Goal: Find specific page/section: Find specific page/section

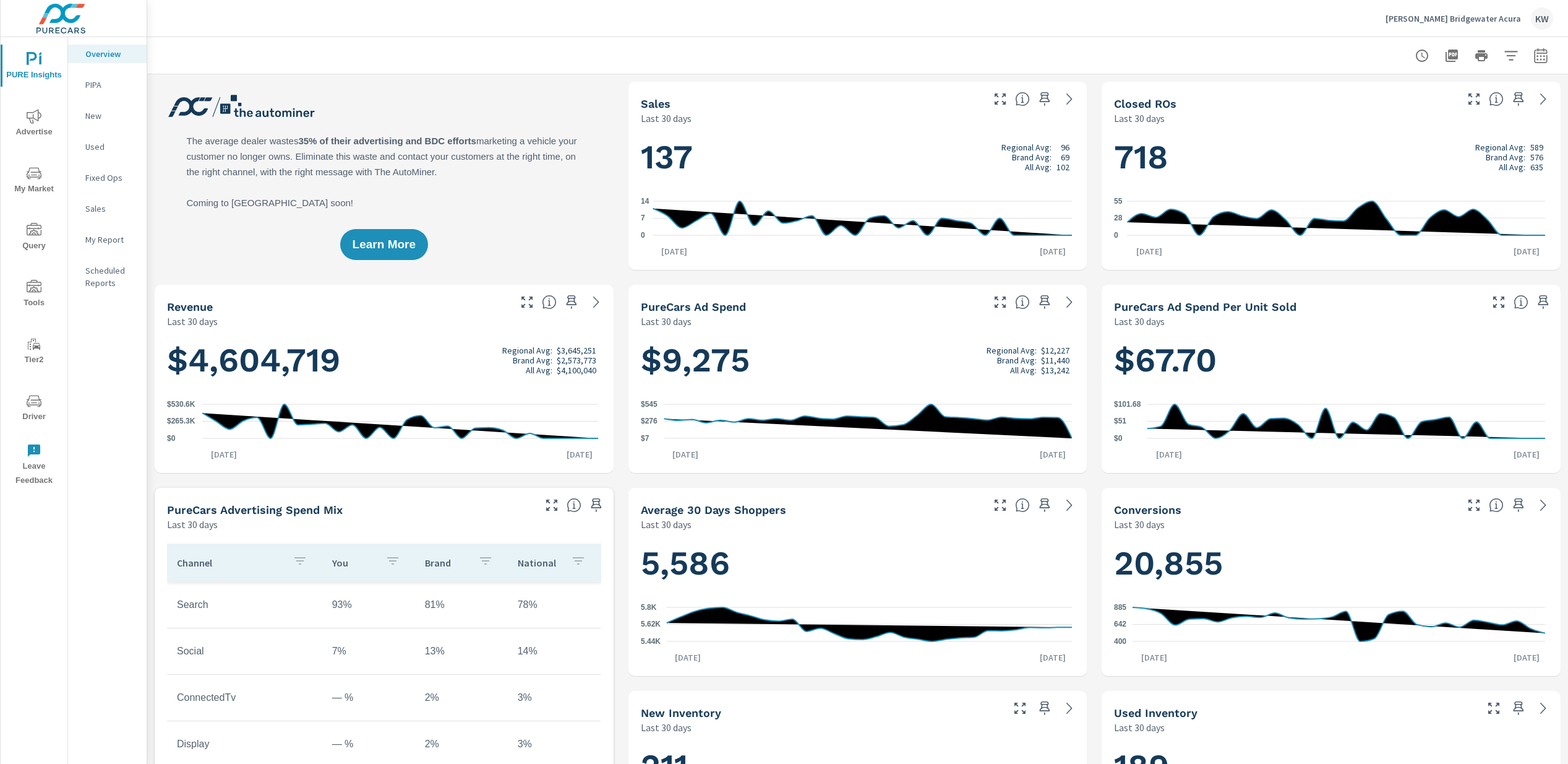
click at [28, 294] on icon "nav menu" at bounding box center [34, 287] width 15 height 15
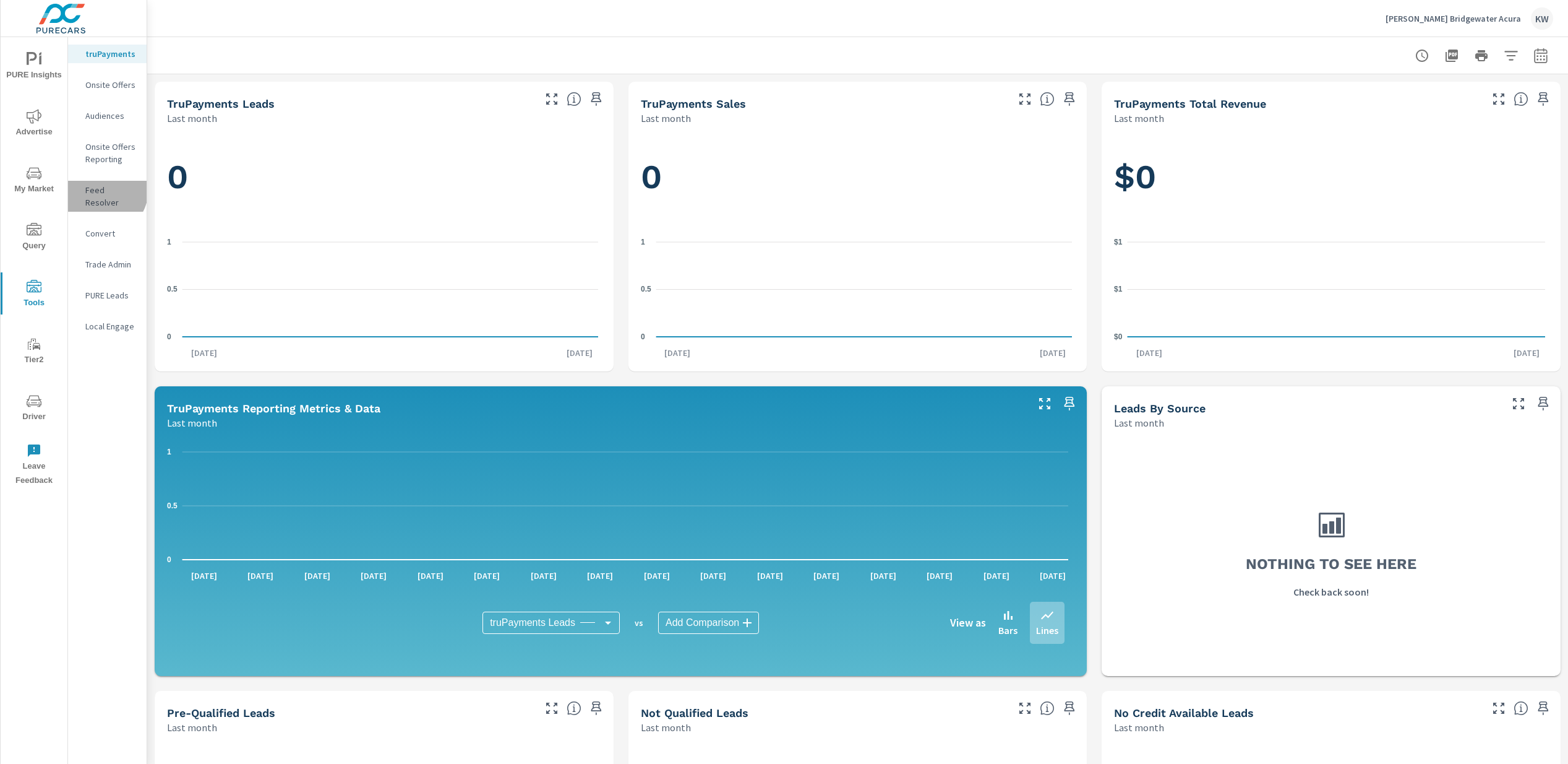
click at [97, 190] on p "Feed Resolver" at bounding box center [111, 196] width 51 height 25
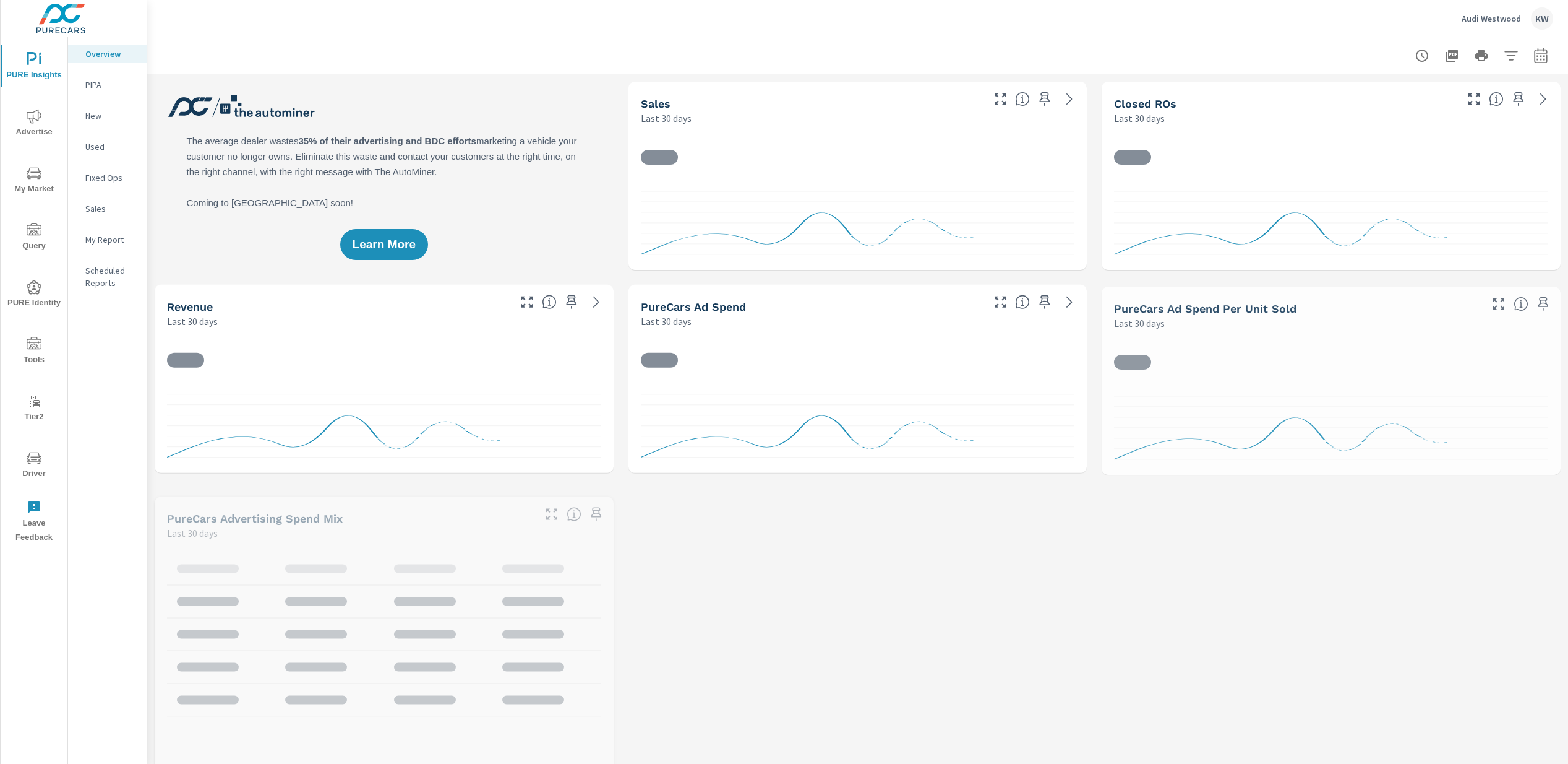
click at [38, 461] on icon "nav menu" at bounding box center [34, 457] width 15 height 15
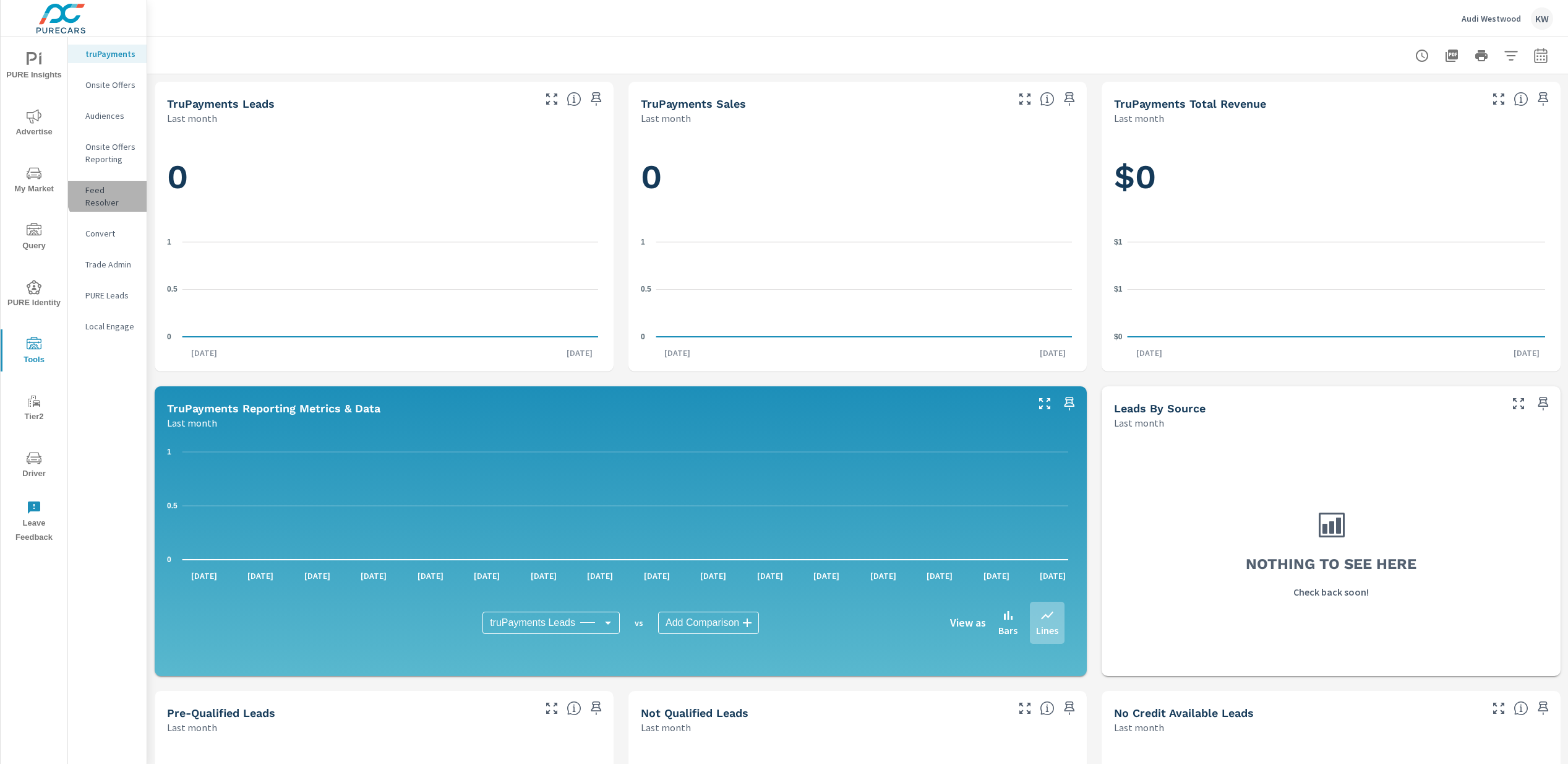
click at [109, 192] on p "Feed Resolver" at bounding box center [111, 196] width 51 height 25
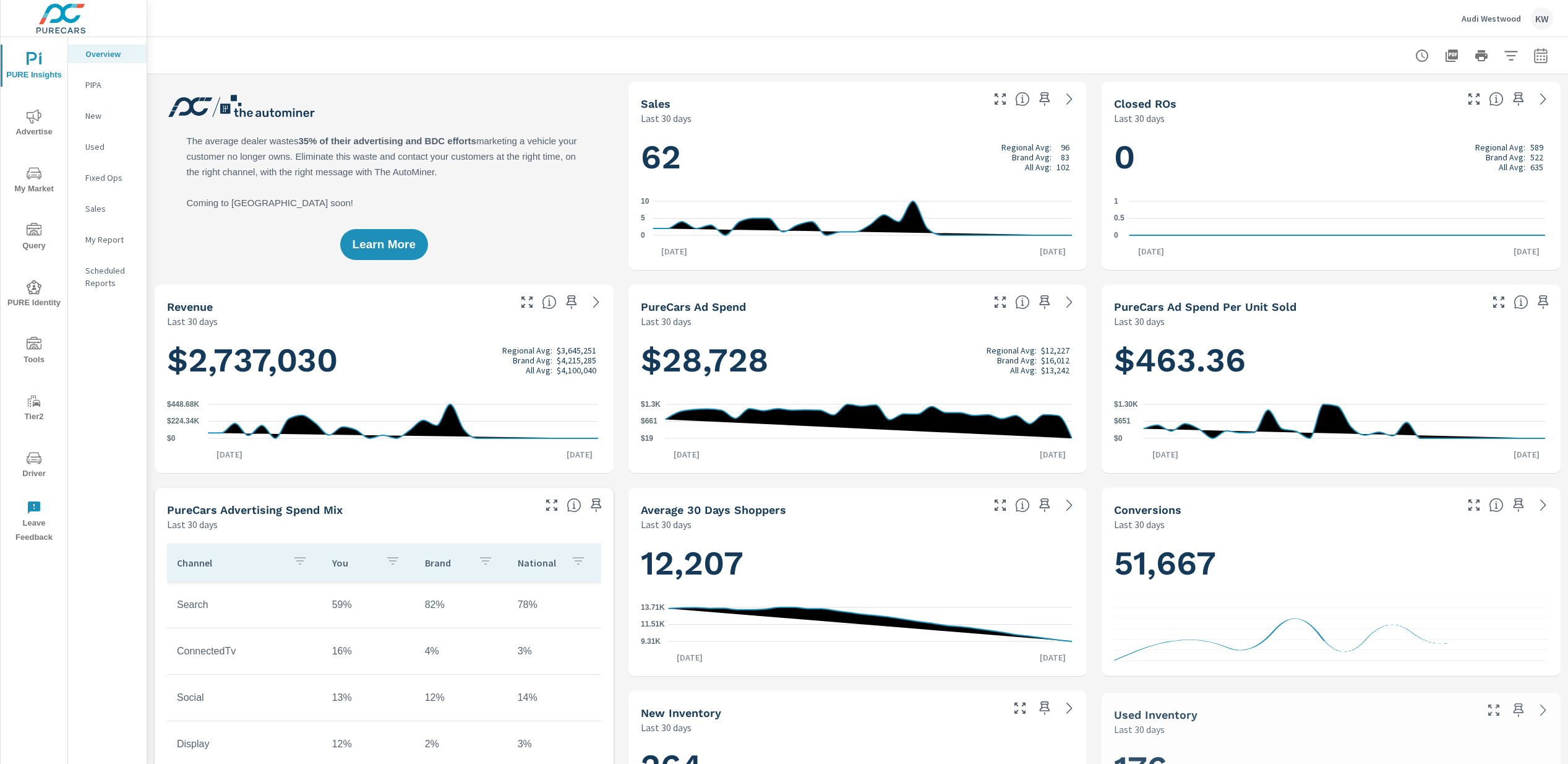
click at [30, 473] on span "Driver" at bounding box center [34, 465] width 59 height 30
